Goal: Task Accomplishment & Management: Use online tool/utility

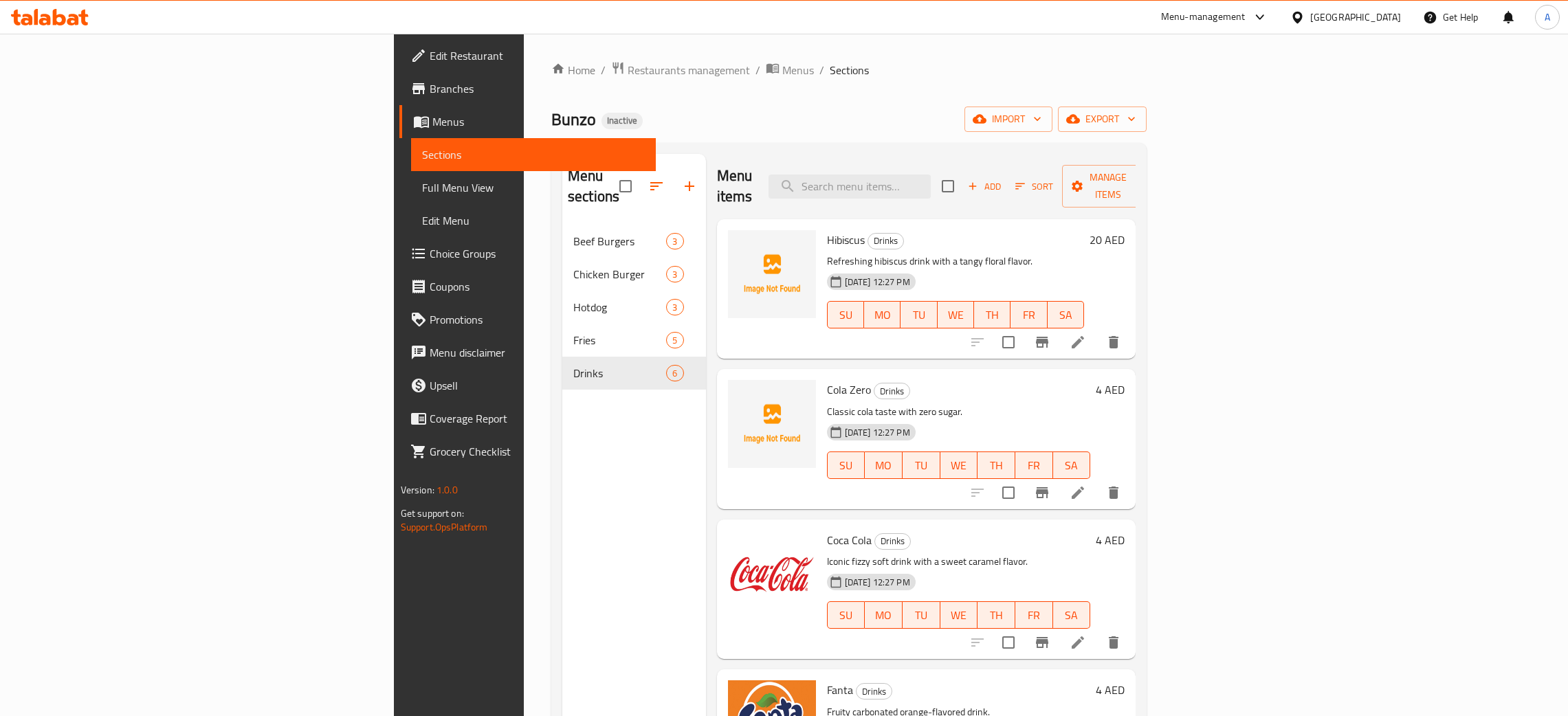
scroll to position [91, 0]
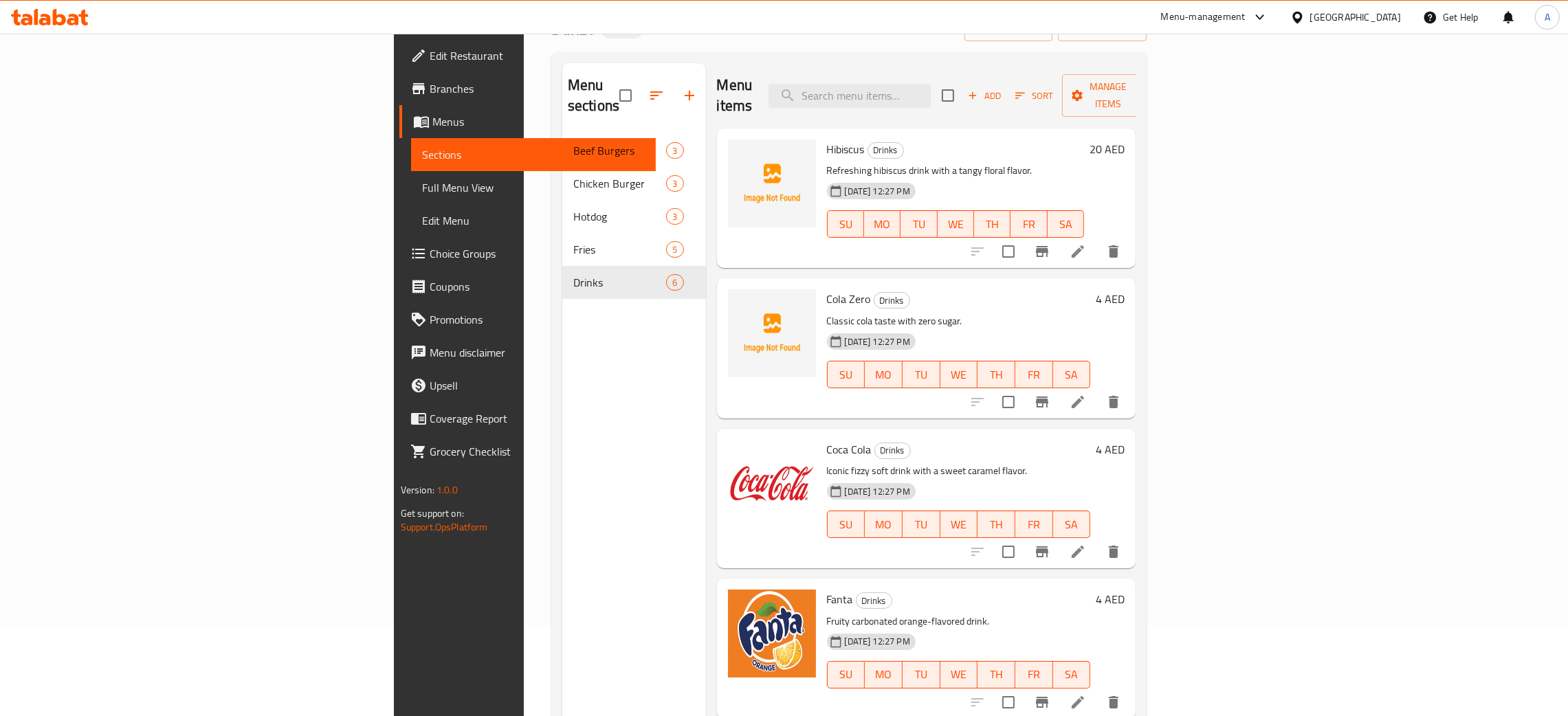
click at [30, 18] on icon at bounding box center [26, 20] width 12 height 12
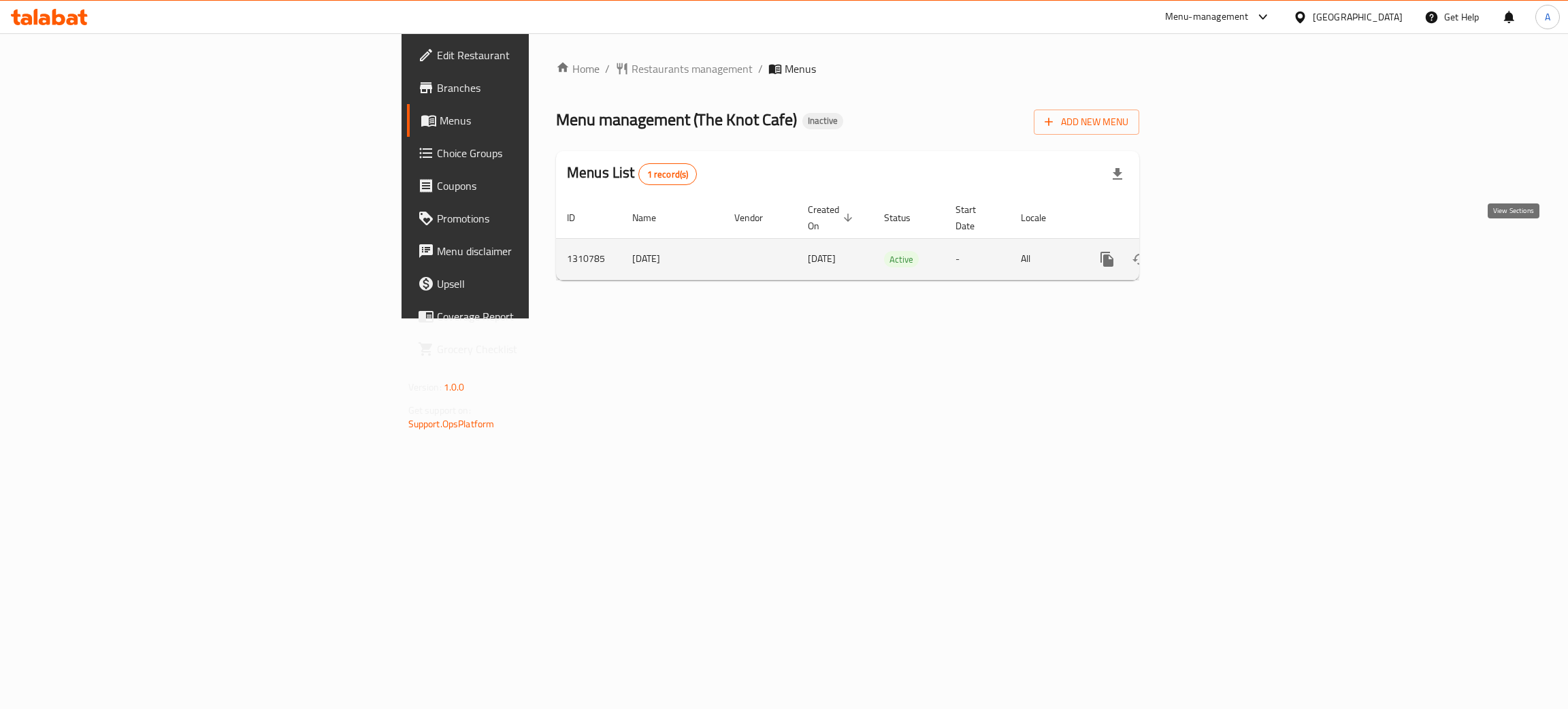
click at [1212, 253] on icon "enhanced table" at bounding box center [1205, 259] width 12 height 12
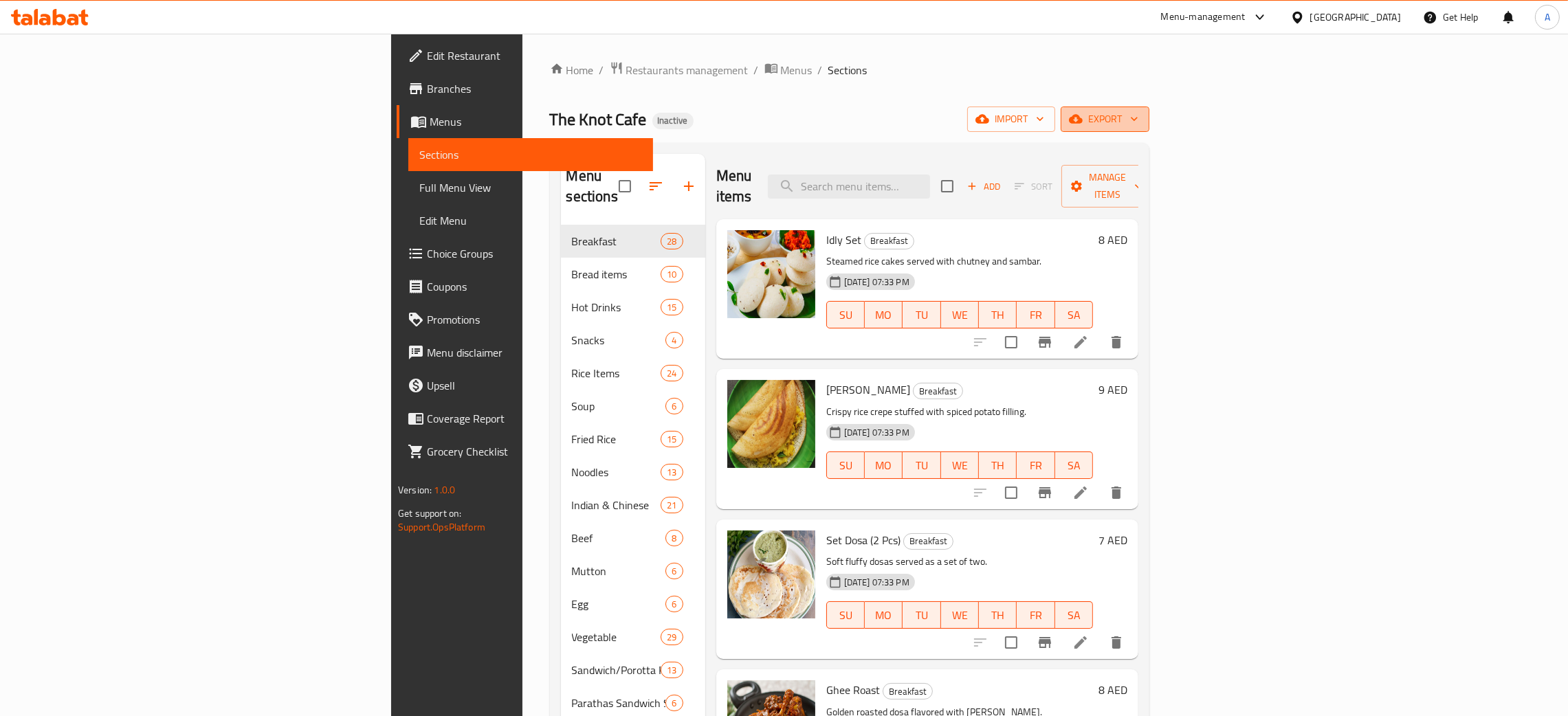
click at [1138, 121] on icon "button" at bounding box center [1134, 119] width 7 height 4
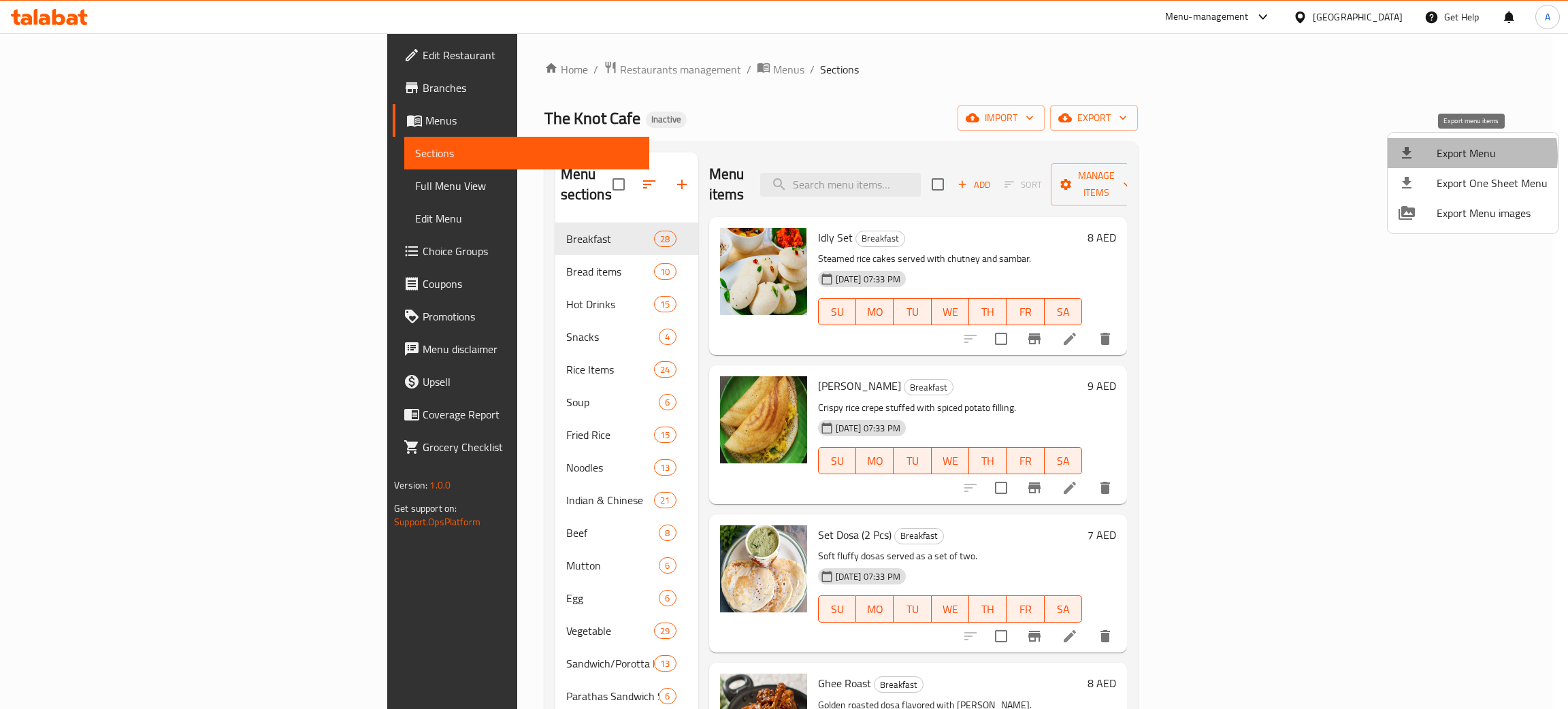
click at [1450, 155] on span "Export Menu" at bounding box center [1492, 153] width 111 height 16
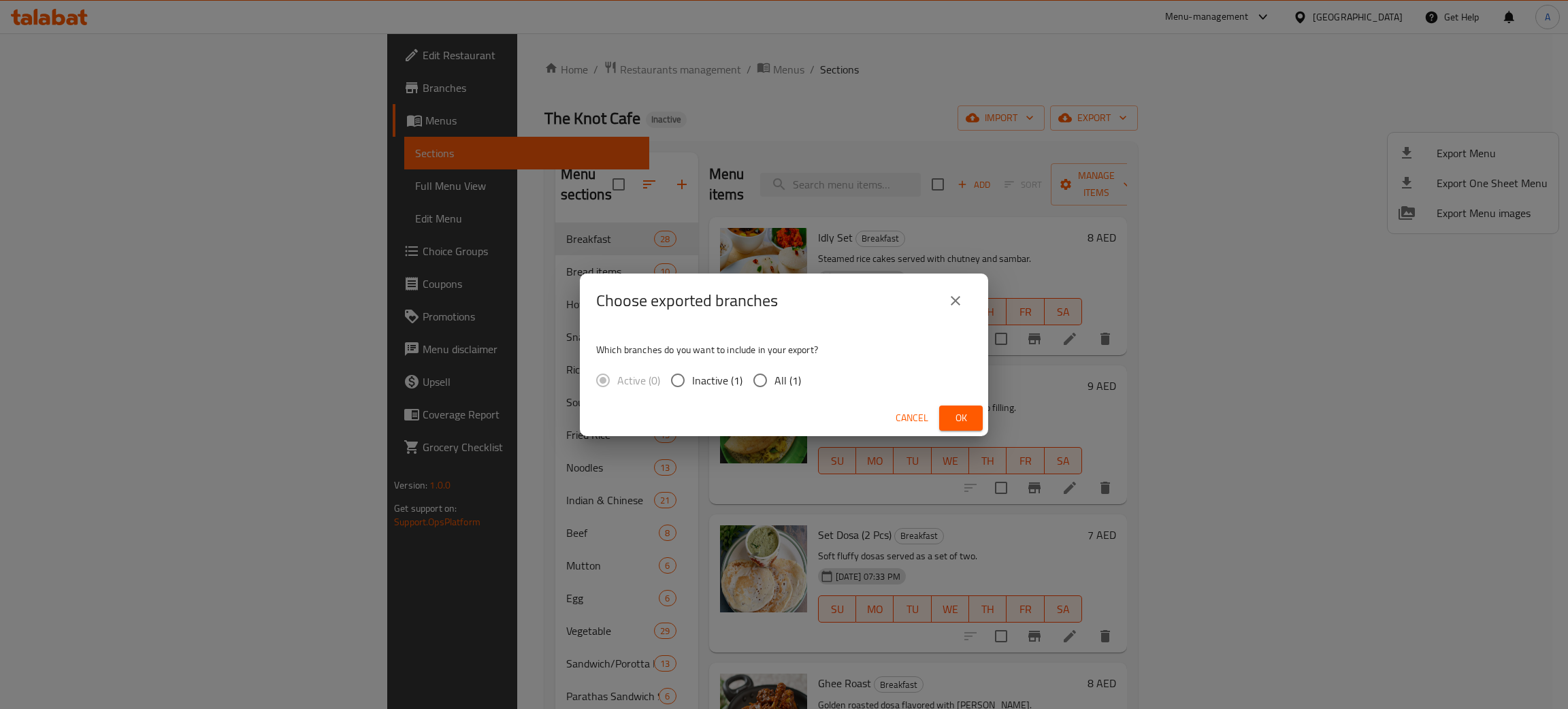
click at [959, 426] on span "Ok" at bounding box center [961, 417] width 22 height 17
